Goal: Task Accomplishment & Management: Manage account settings

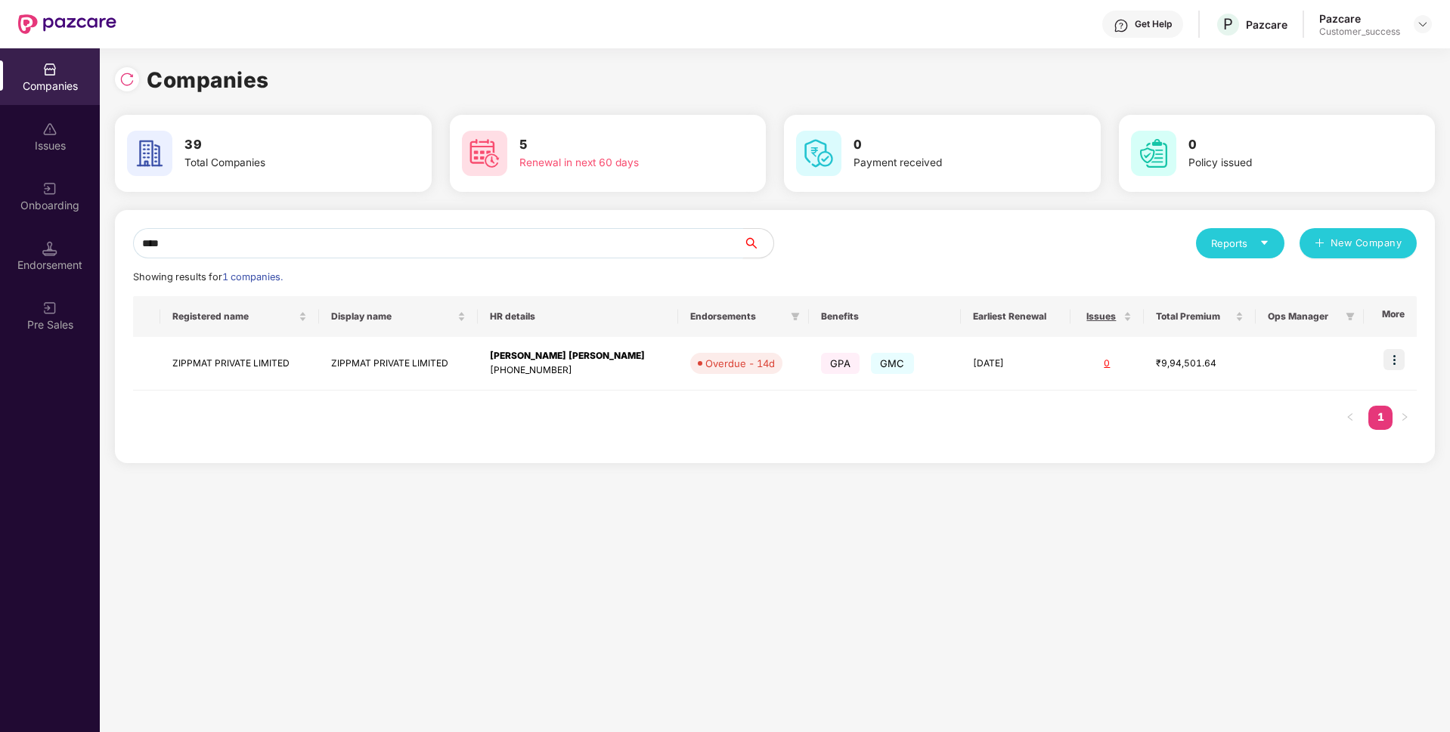
click at [0, 283] on div "Companies Issues Onboarding Endorsement Pre Sales Companies 39 Total Companies …" at bounding box center [725, 390] width 1450 height 684
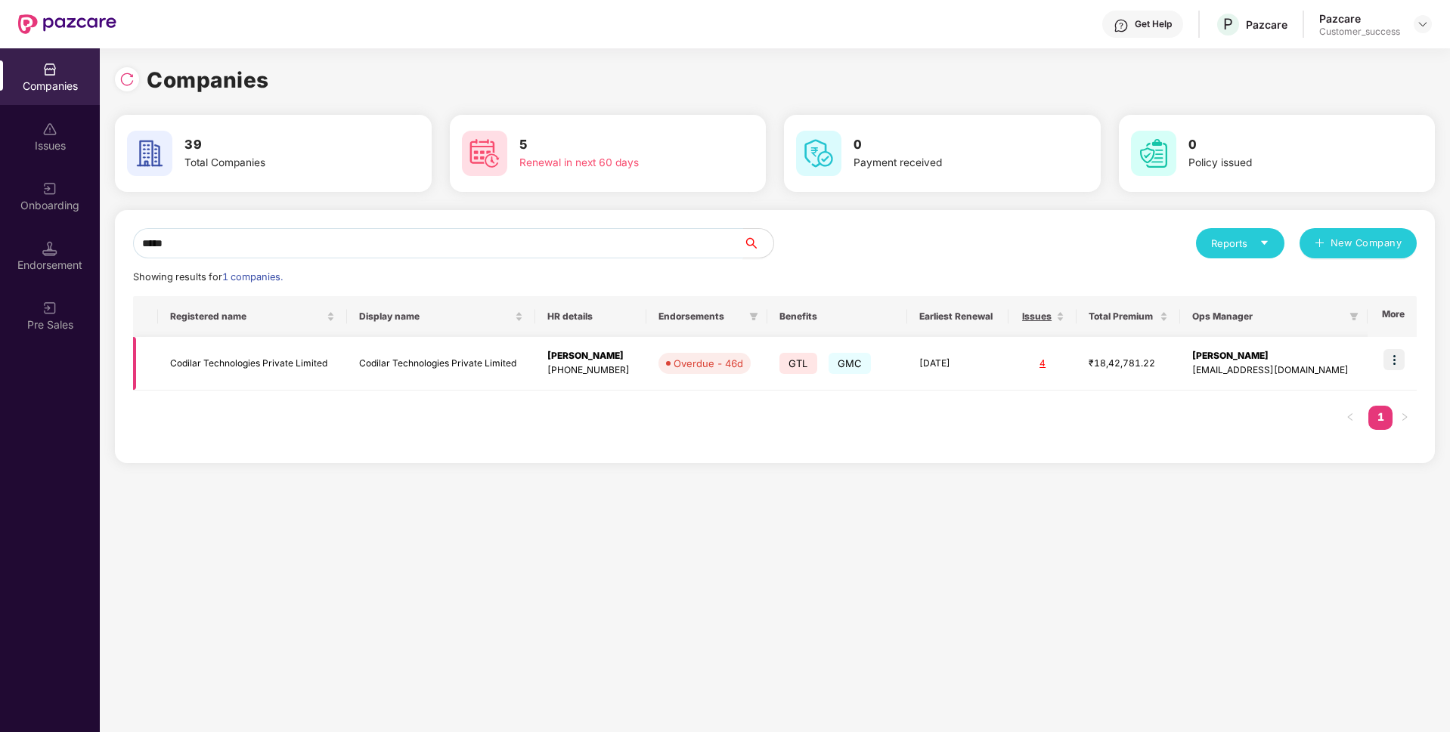
type input "*****"
click at [1395, 349] on img at bounding box center [1393, 359] width 21 height 21
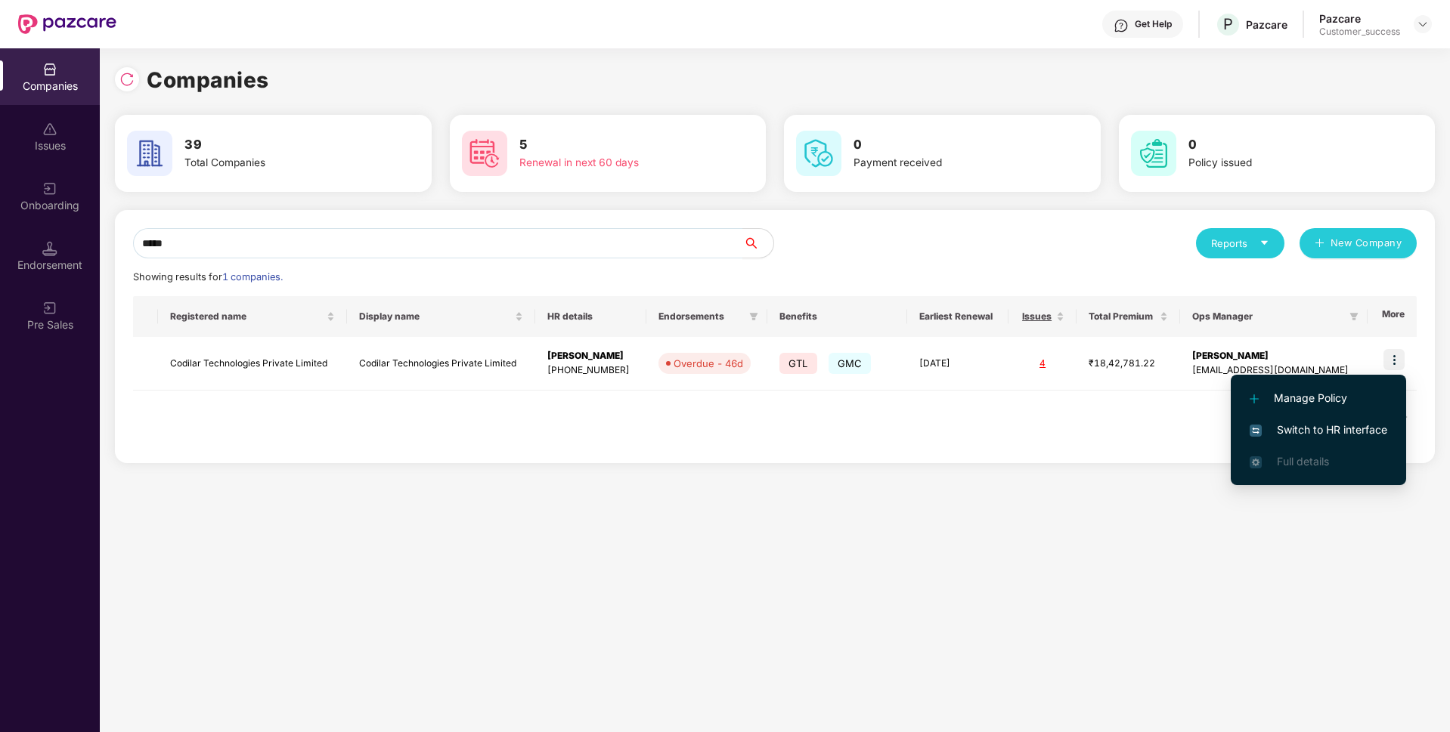
click at [1297, 424] on span "Switch to HR interface" at bounding box center [1318, 430] width 138 height 17
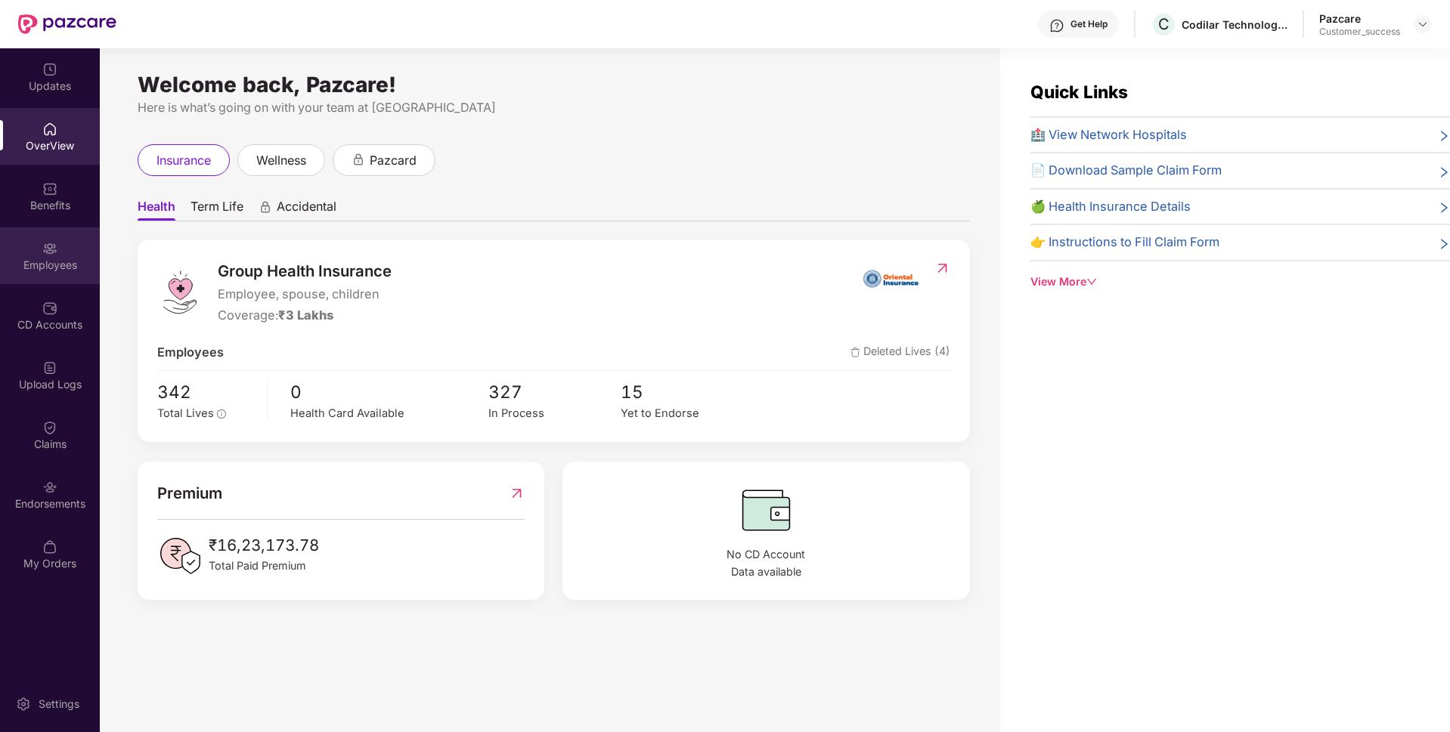
click at [20, 243] on div "Employees" at bounding box center [50, 255] width 100 height 57
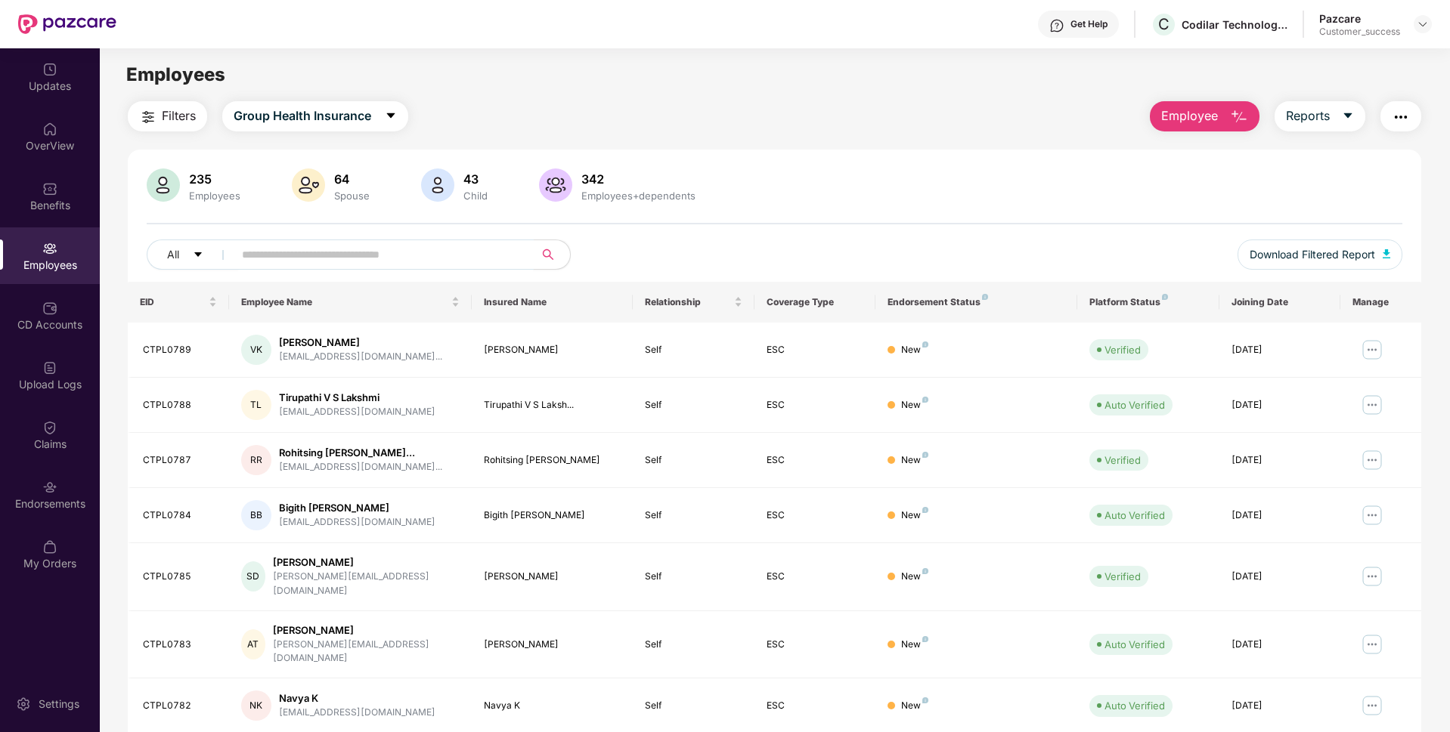
click at [410, 258] on input "text" at bounding box center [377, 254] width 271 height 23
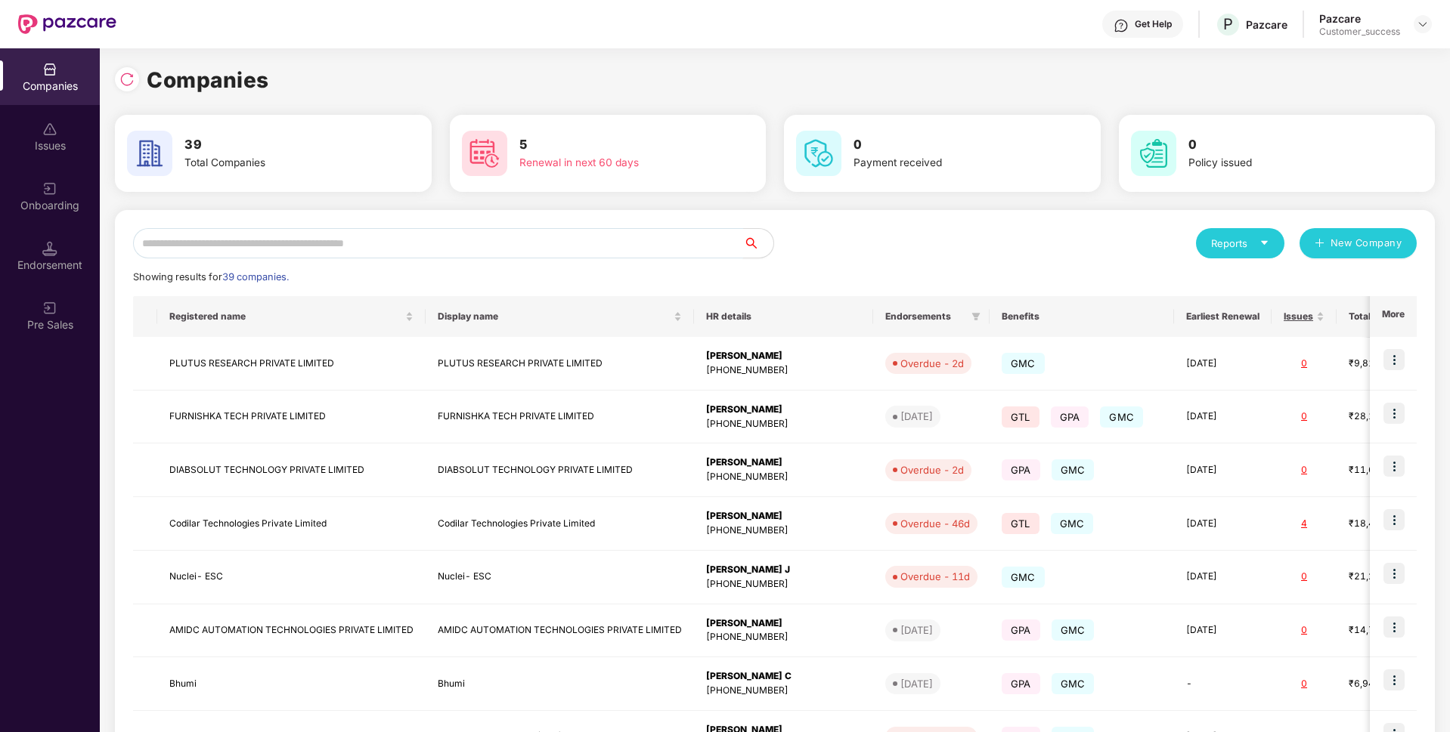
click at [542, 253] on input "text" at bounding box center [438, 243] width 610 height 30
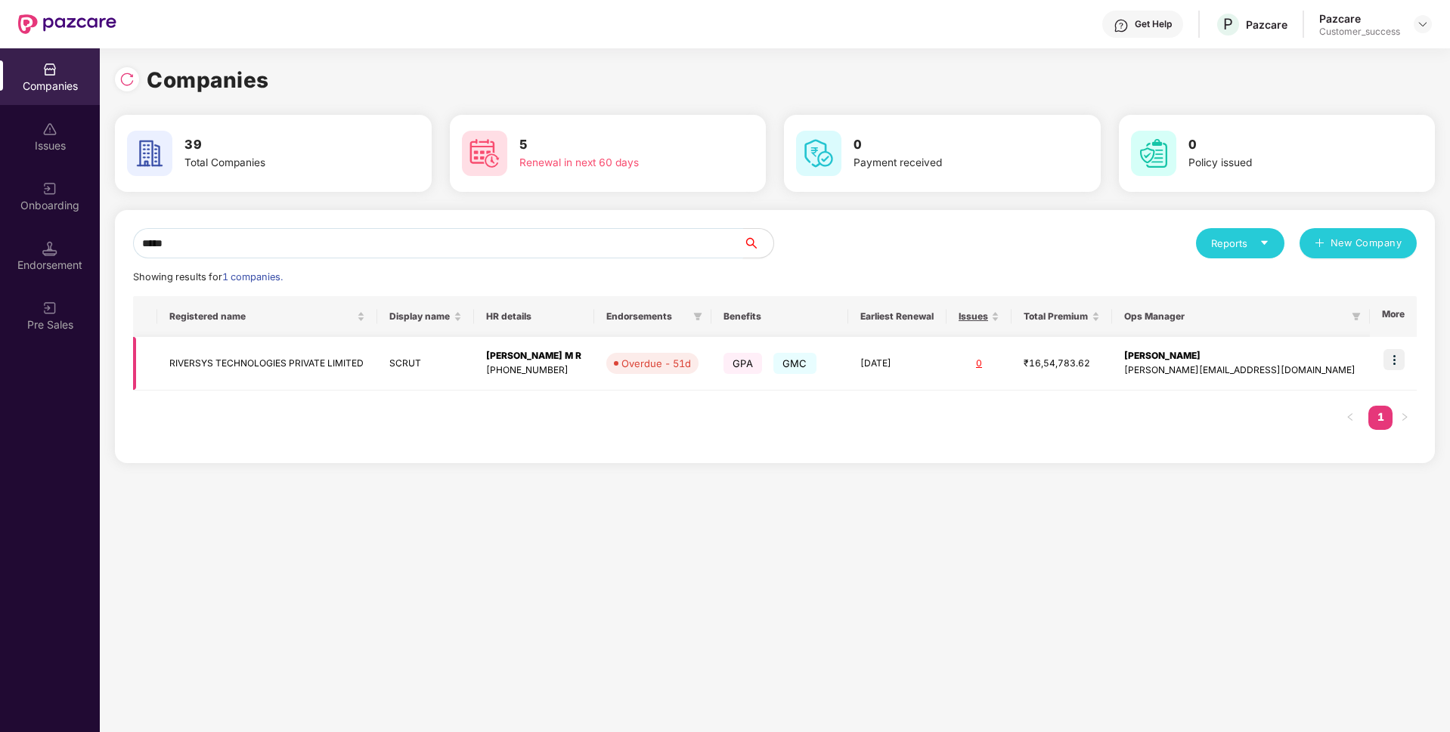
type input "*****"
click at [187, 357] on td "RIVERSYS TECHNOLOGIES PRIVATE LIMITED" at bounding box center [267, 364] width 220 height 54
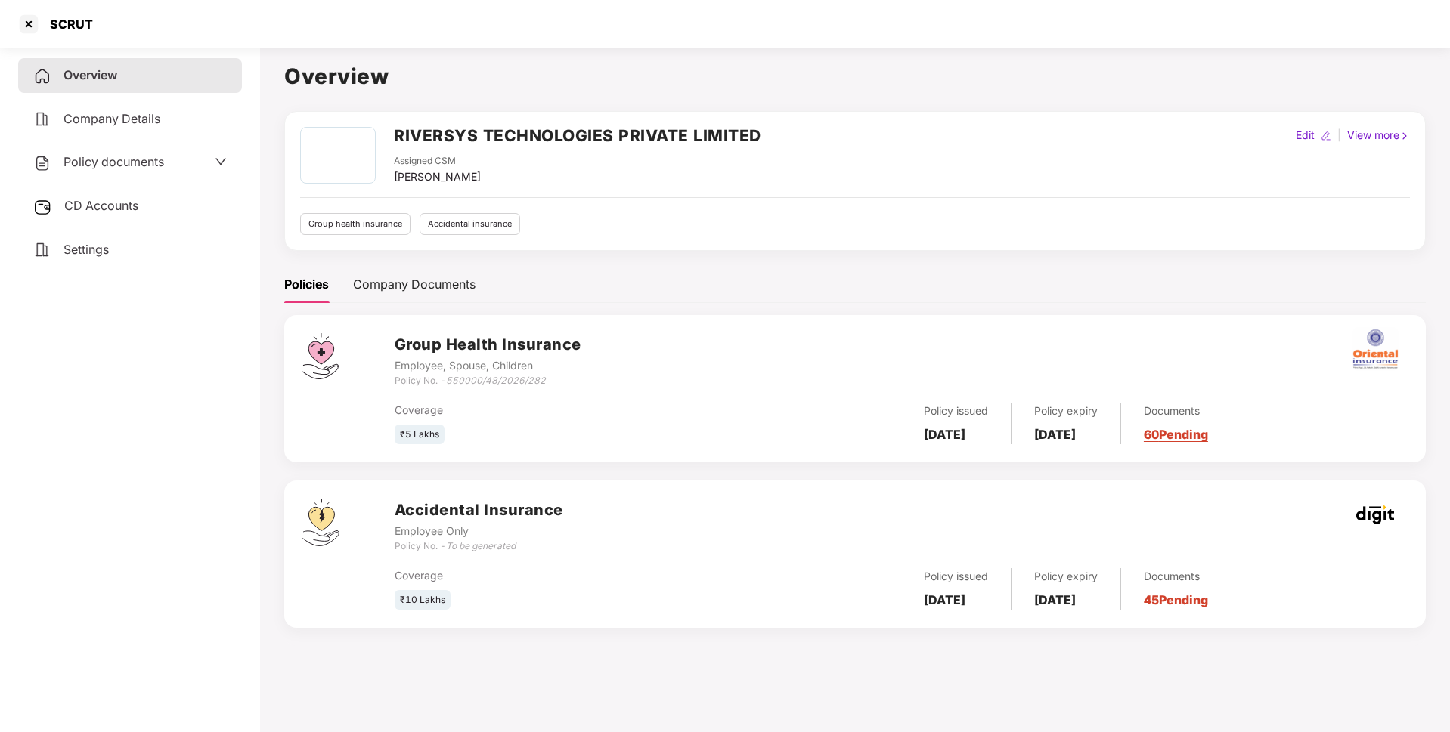
click at [129, 158] on span "Policy documents" at bounding box center [113, 161] width 101 height 15
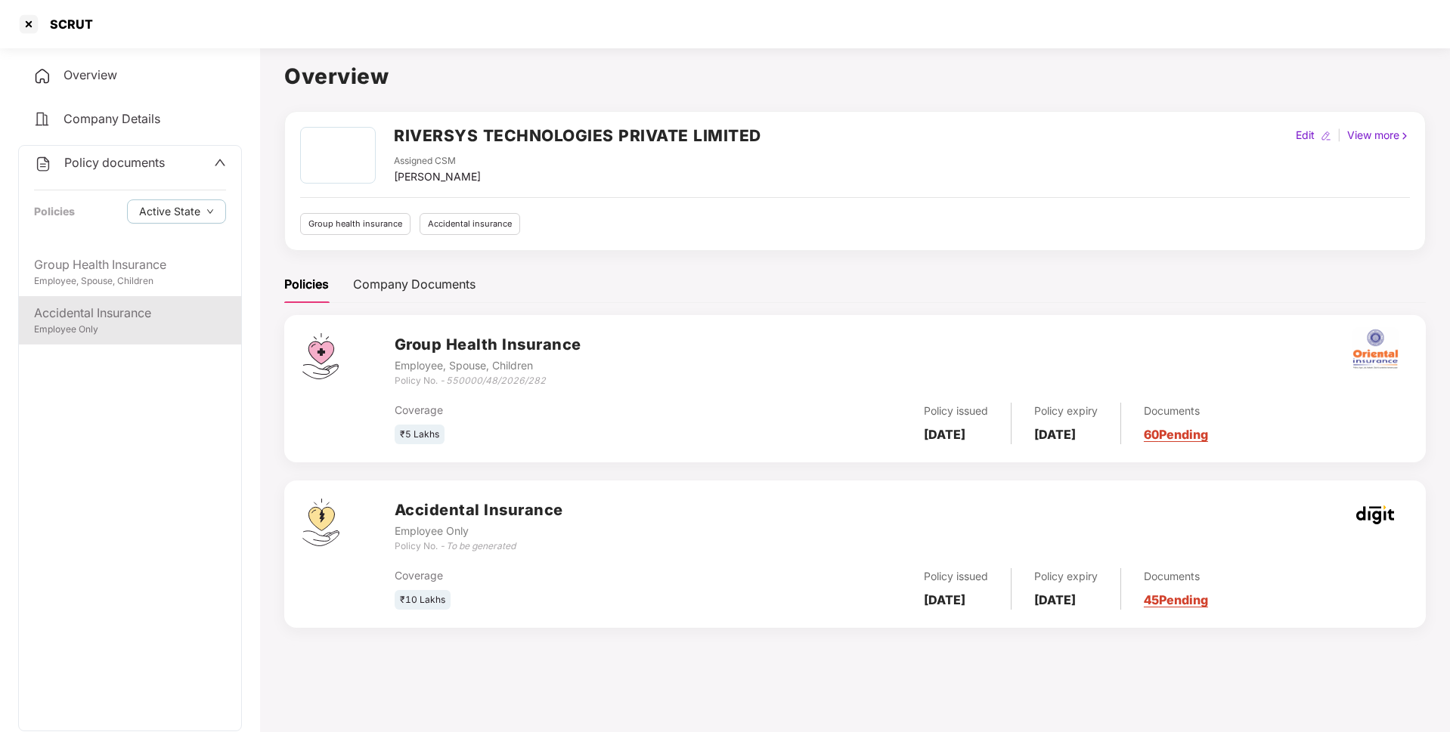
click at [128, 307] on div "Accidental Insurance" at bounding box center [130, 313] width 192 height 19
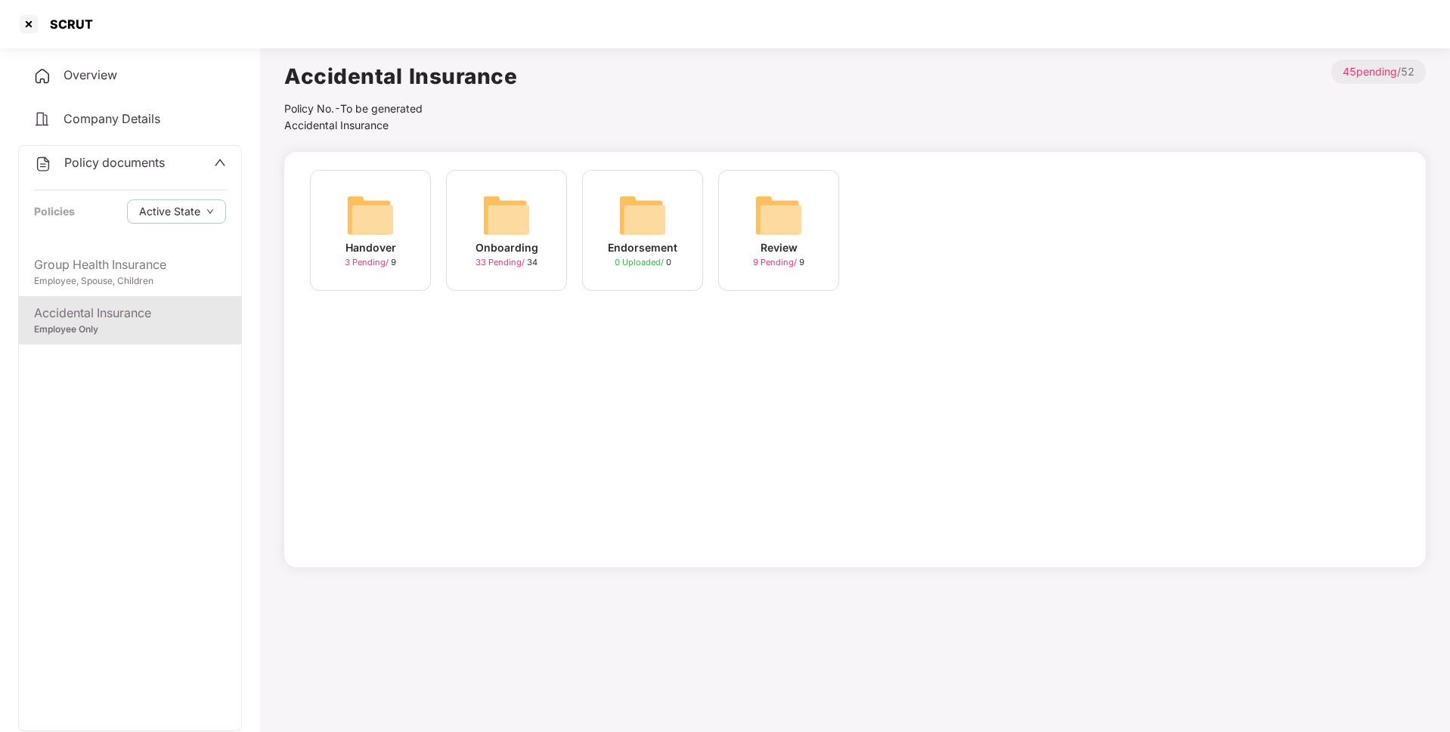
click at [564, 237] on div "Onboarding 33 Pending / 34" at bounding box center [506, 230] width 121 height 121
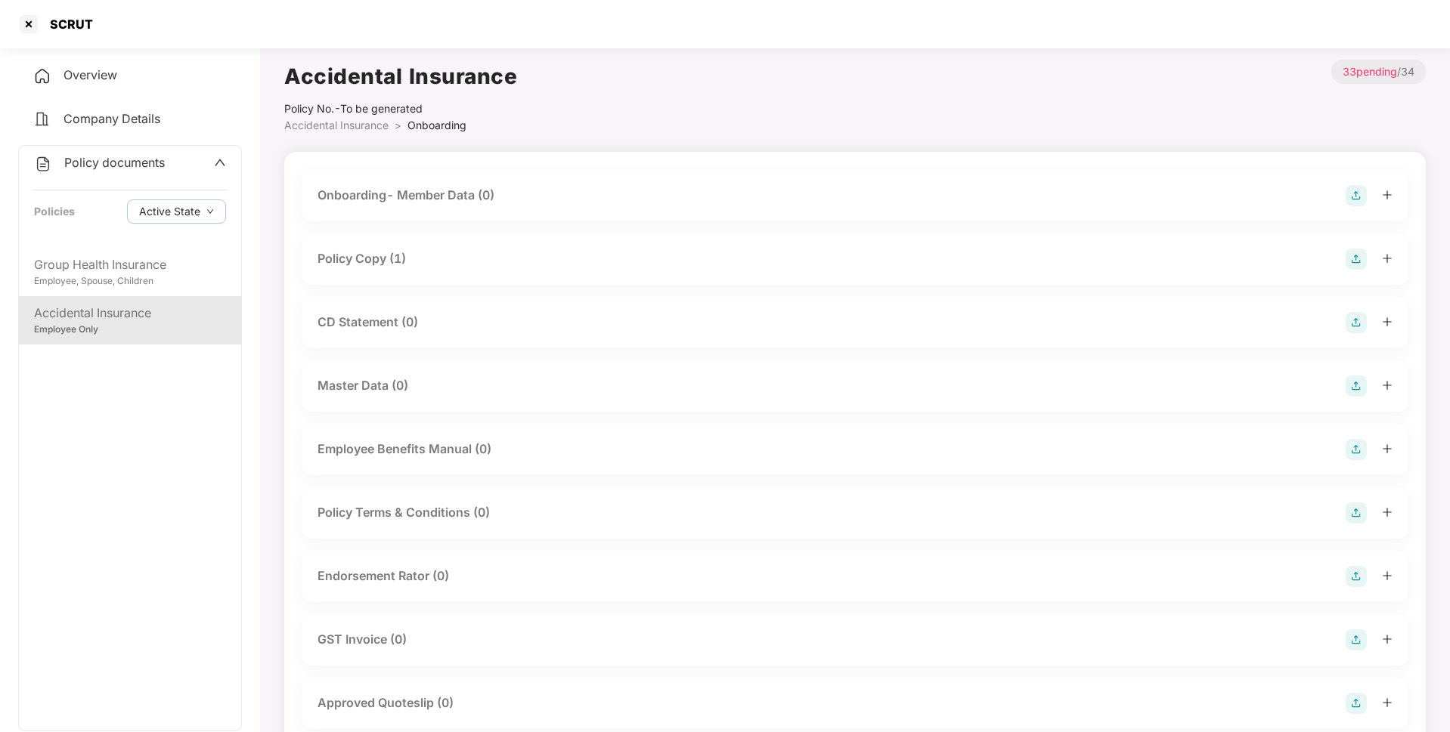
click at [386, 271] on div "Policy Copy (1)" at bounding box center [854, 259] width 1105 height 51
click at [381, 264] on div "Policy Copy (1)" at bounding box center [361, 258] width 88 height 19
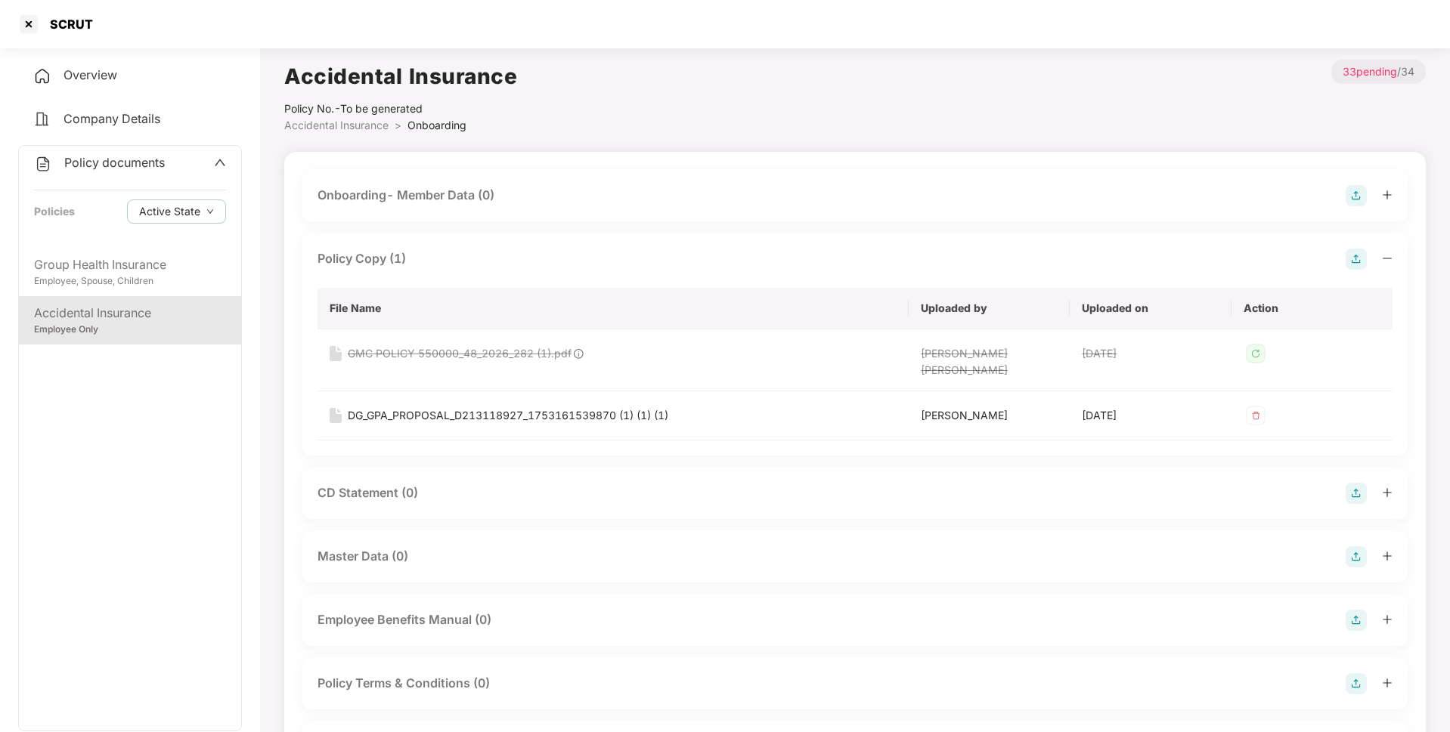
click at [1353, 252] on img at bounding box center [1355, 259] width 21 height 21
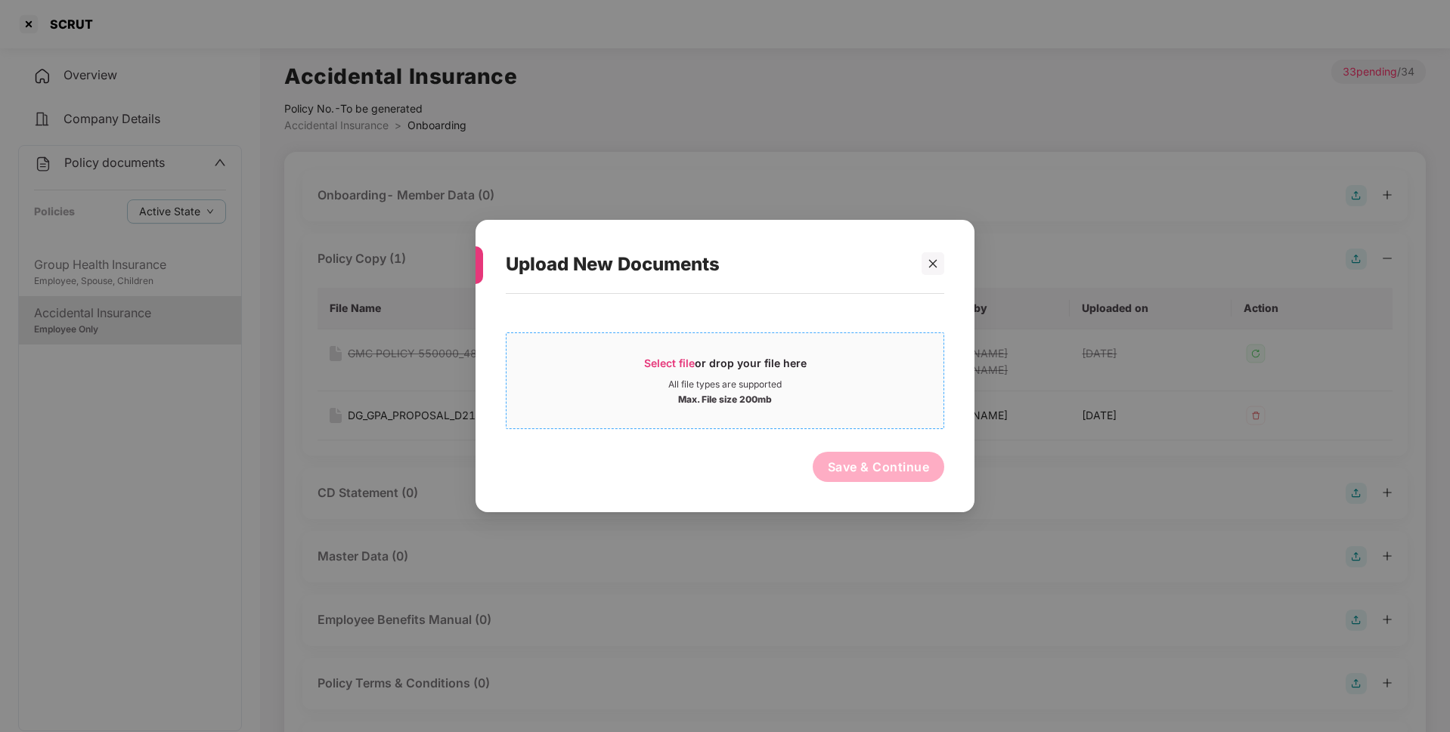
click at [710, 370] on div "Select file or drop your file here" at bounding box center [725, 367] width 162 height 23
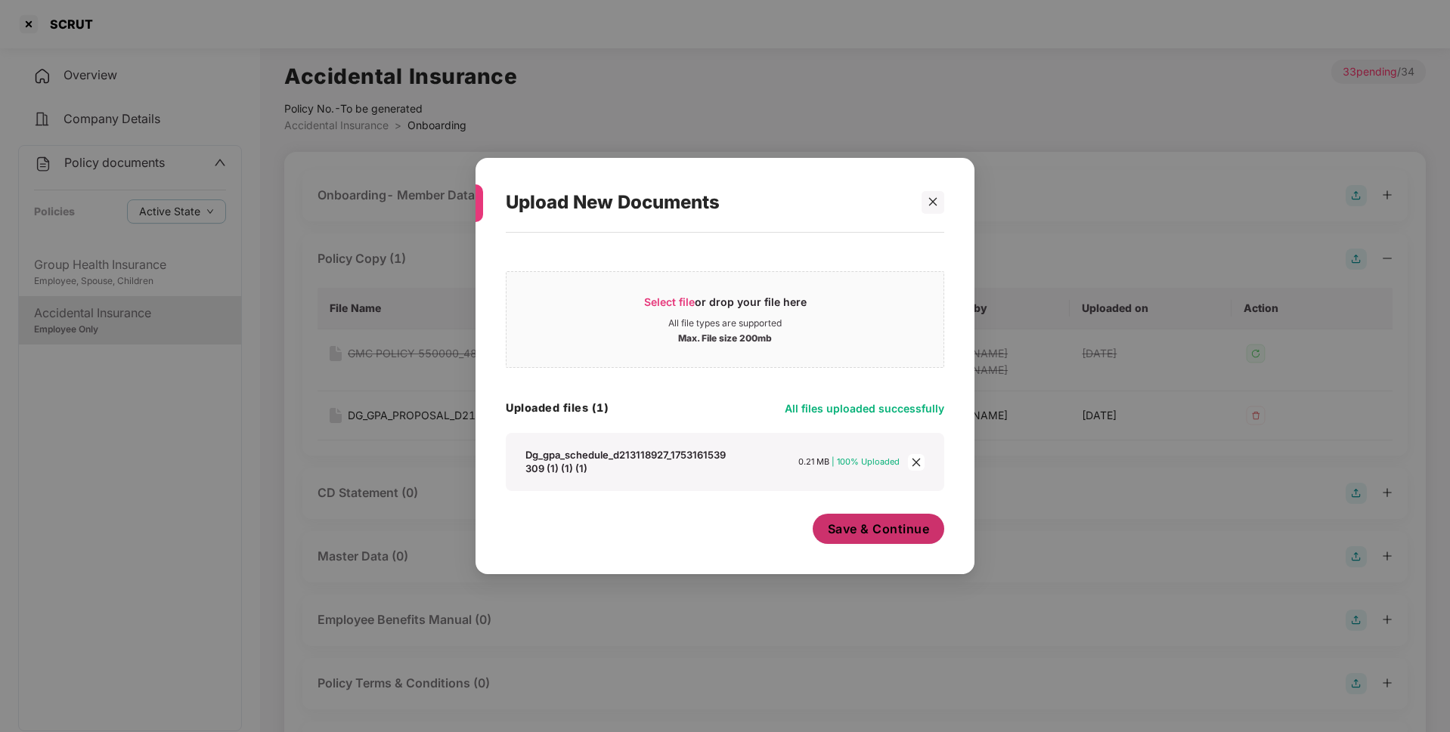
click at [877, 531] on span "Save & Continue" at bounding box center [879, 529] width 102 height 17
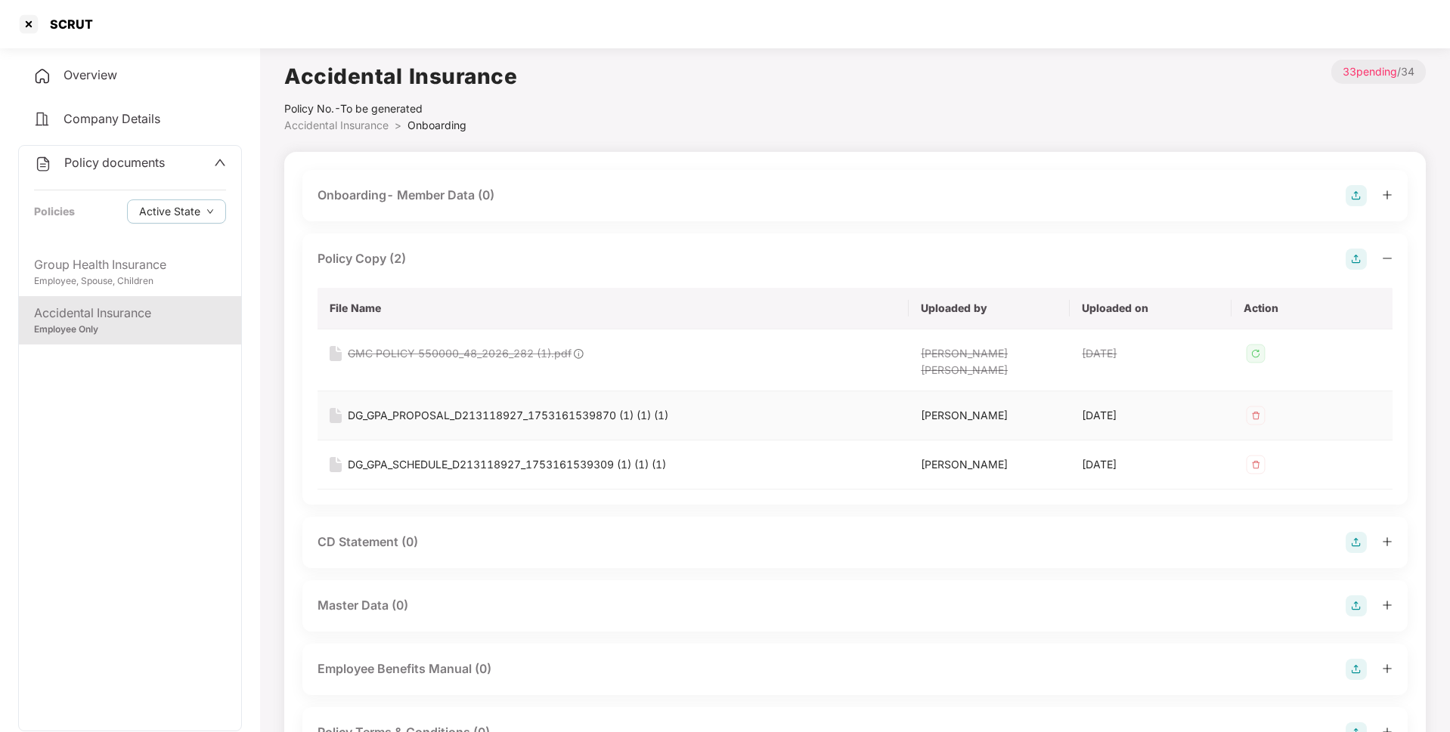
click at [1258, 404] on img at bounding box center [1255, 416] width 24 height 24
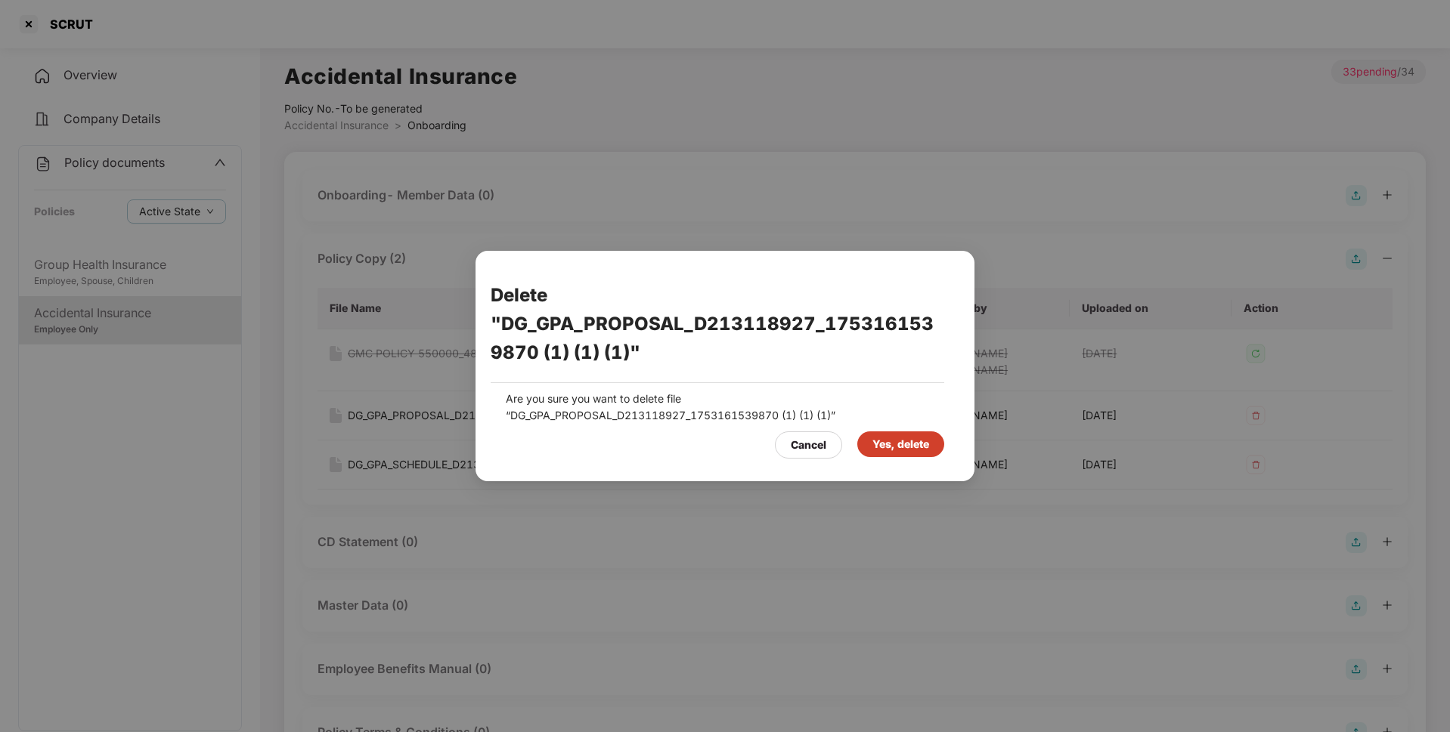
click at [923, 450] on div "Yes, delete" at bounding box center [900, 444] width 57 height 17
